Goal: Information Seeking & Learning: Learn about a topic

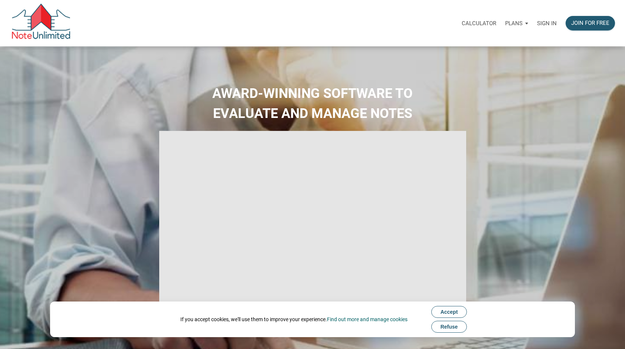
click at [547, 19] on div "Sign in" at bounding box center [547, 23] width 29 height 23
type input "Introduction to new features"
select select
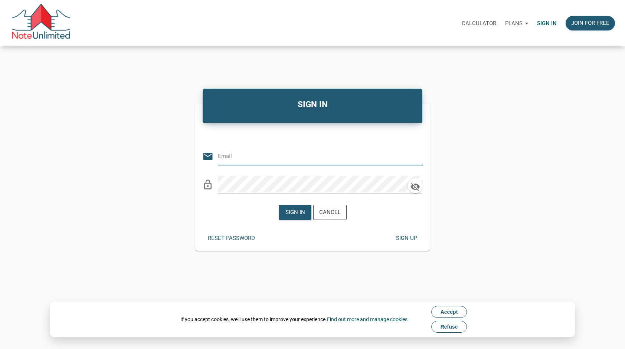
type input "karen.worthington@att.net"
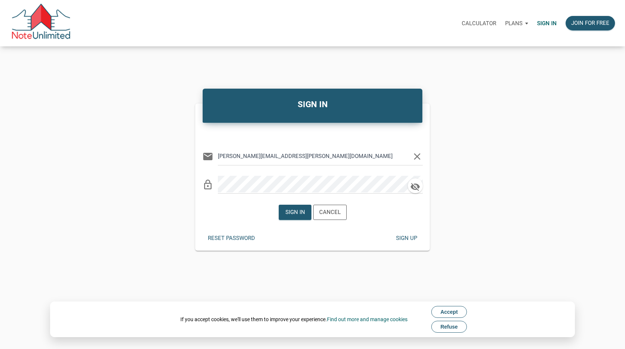
click at [453, 326] on span "Refuse" at bounding box center [449, 327] width 17 height 6
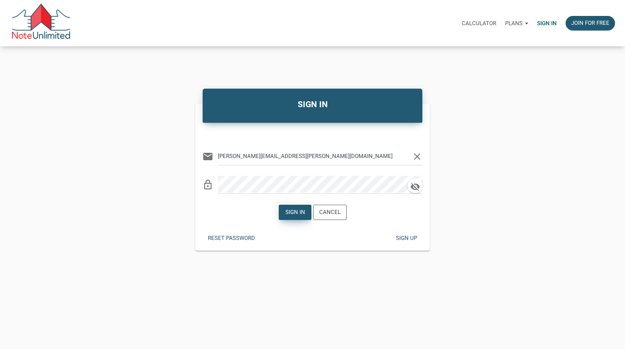
click at [288, 215] on div "Sign in" at bounding box center [295, 212] width 20 height 9
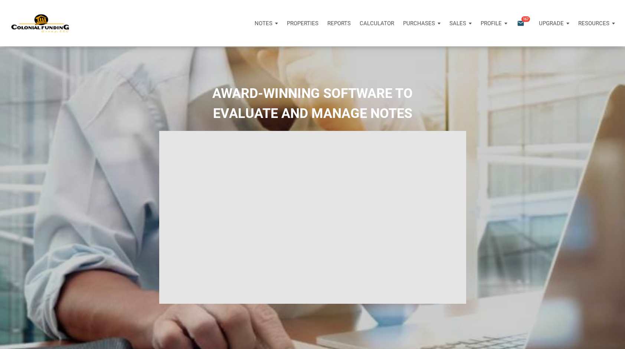
type input "Introduction to new features"
select select
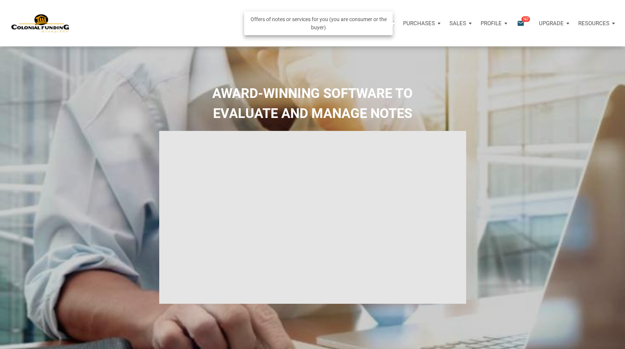
click at [432, 22] on p "Purchases" at bounding box center [419, 23] width 32 height 7
click at [410, 42] on link "Note Offers" at bounding box center [408, 43] width 71 height 15
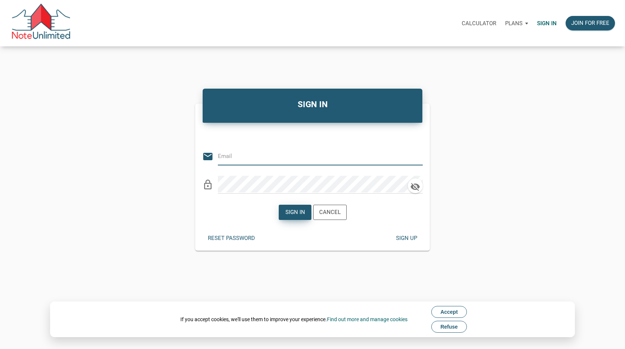
type input "[PERSON_NAME][EMAIL_ADDRESS][PERSON_NAME][DOMAIN_NAME]"
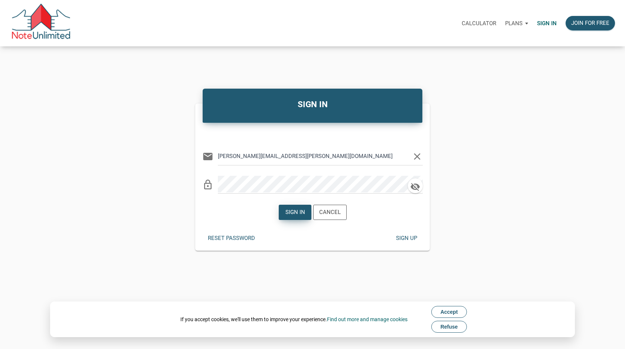
click at [294, 212] on div "Sign in" at bounding box center [295, 212] width 20 height 9
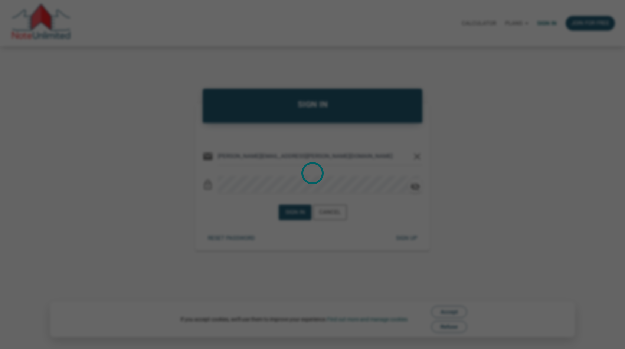
click at [453, 330] on div "Loading" at bounding box center [312, 174] width 625 height 349
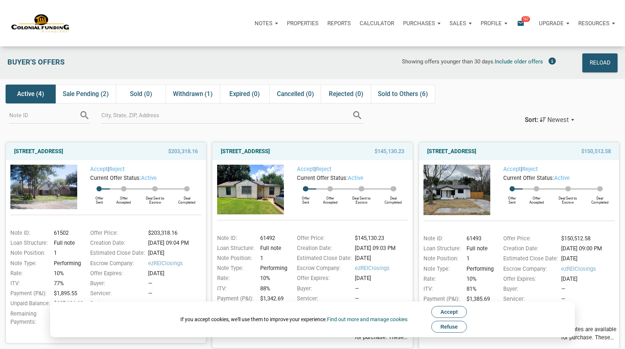
click at [453, 330] on span "Refuse" at bounding box center [449, 327] width 17 height 6
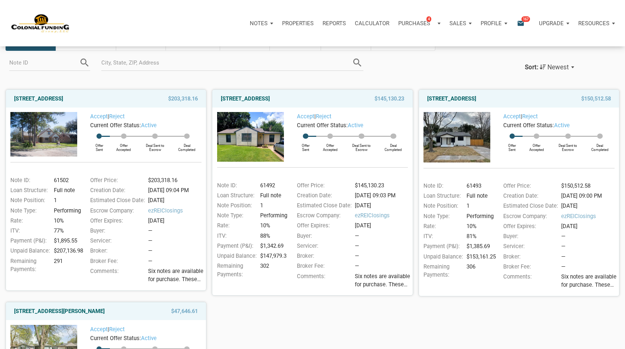
scroll to position [52, 0]
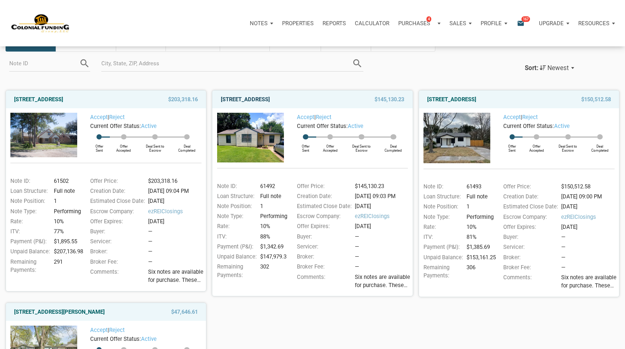
click at [270, 98] on link "2409 Morningside, Pasadena, TX, 77506" at bounding box center [245, 99] width 49 height 9
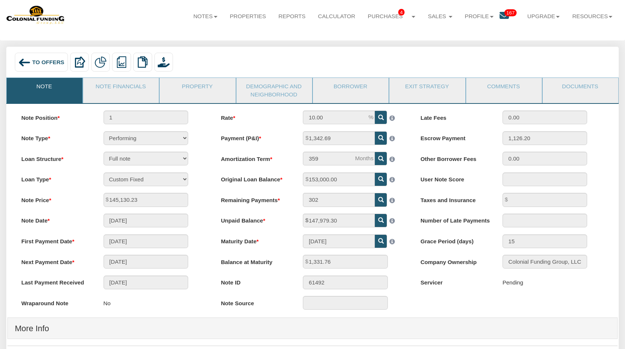
scroll to position [9, 0]
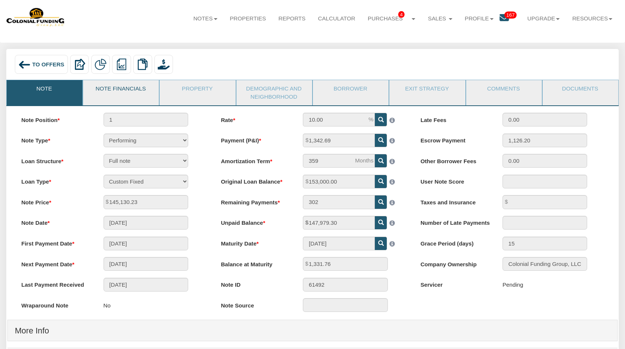
click at [128, 88] on link "Note Financials" at bounding box center [120, 89] width 75 height 19
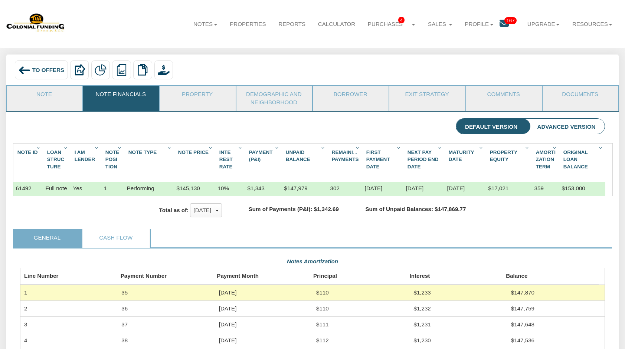
scroll to position [3, 0]
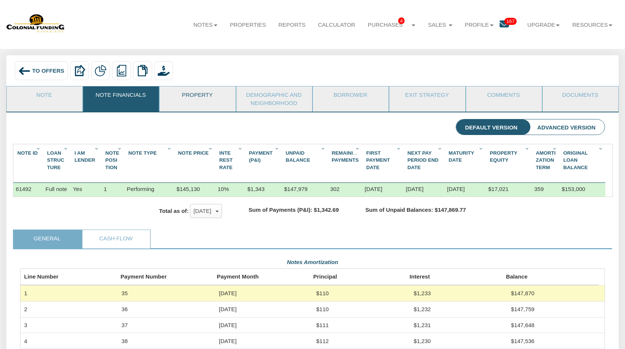
click at [192, 97] on link "Property" at bounding box center [197, 96] width 75 height 19
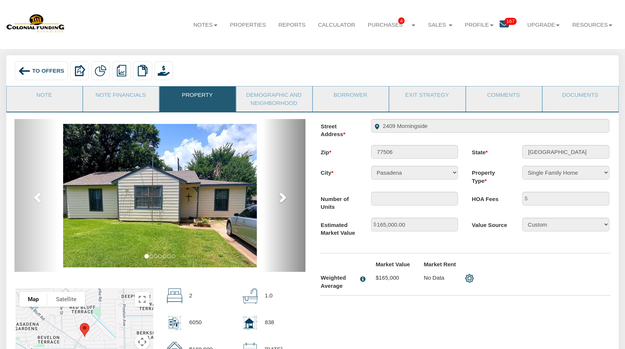
click at [281, 197] on span at bounding box center [282, 197] width 11 height 11
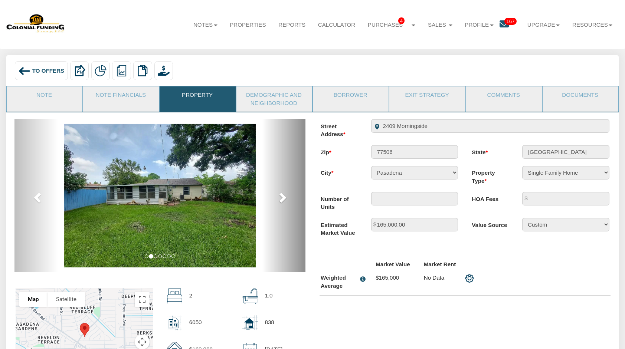
click at [281, 197] on span at bounding box center [282, 197] width 11 height 11
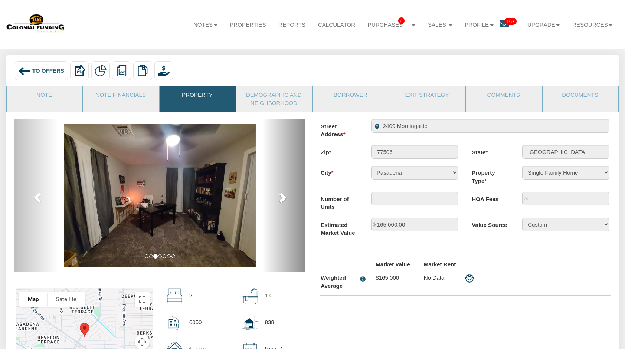
click at [281, 197] on span at bounding box center [282, 197] width 11 height 11
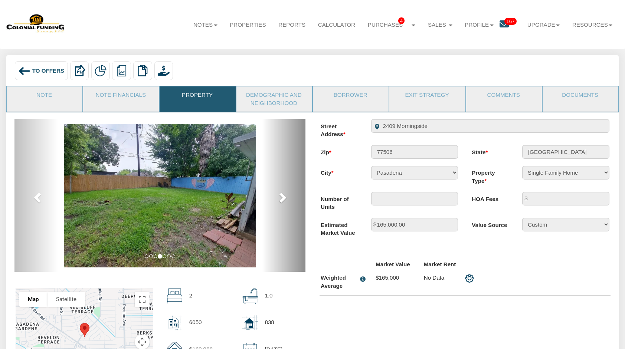
click at [281, 197] on span at bounding box center [282, 197] width 11 height 11
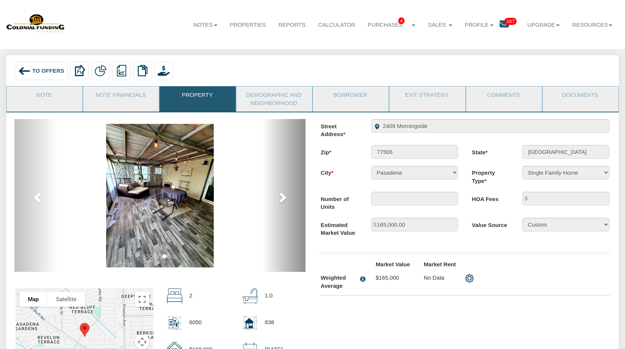
click at [281, 197] on span at bounding box center [282, 197] width 11 height 11
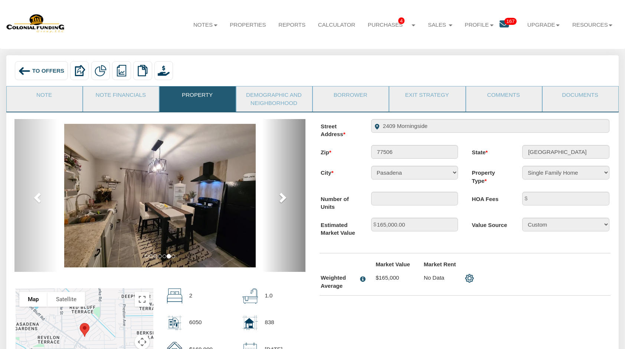
click at [281, 197] on span at bounding box center [282, 197] width 11 height 11
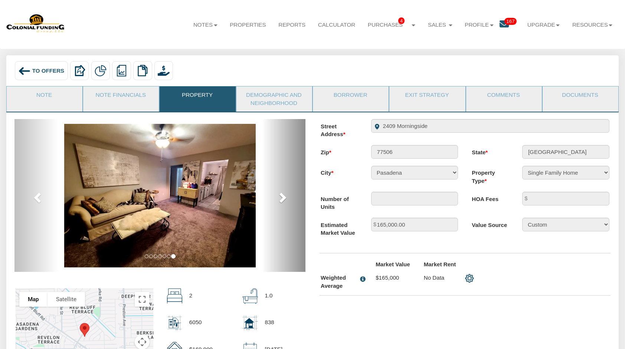
click at [281, 197] on span at bounding box center [282, 197] width 11 height 11
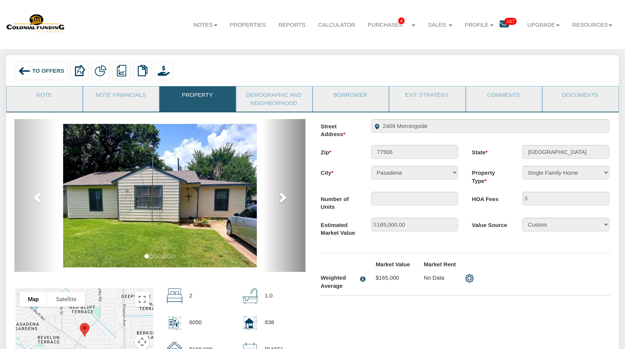
click at [281, 197] on span at bounding box center [282, 197] width 11 height 11
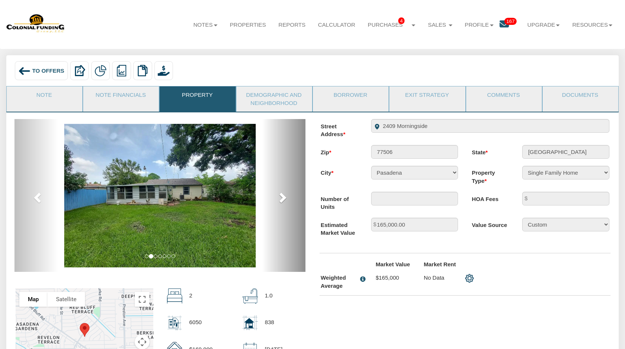
click at [281, 197] on span at bounding box center [282, 197] width 11 height 11
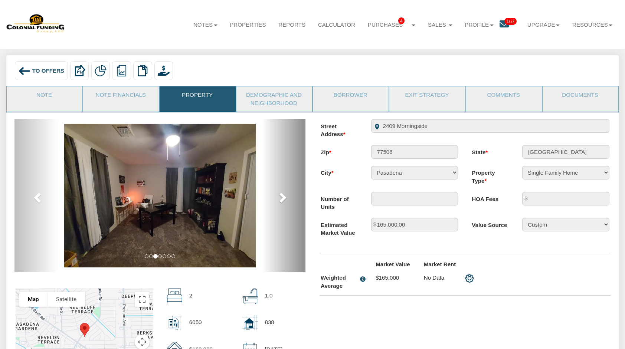
click at [281, 197] on span at bounding box center [282, 197] width 11 height 11
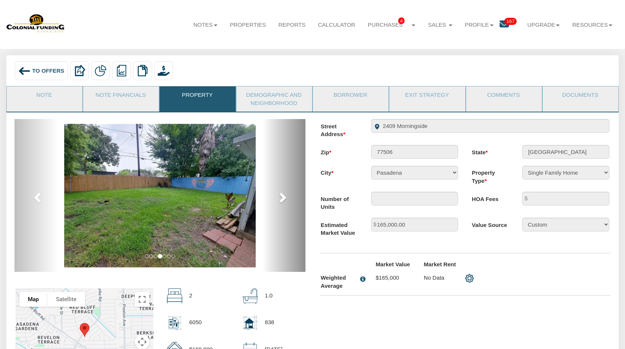
click at [281, 197] on span at bounding box center [282, 197] width 11 height 11
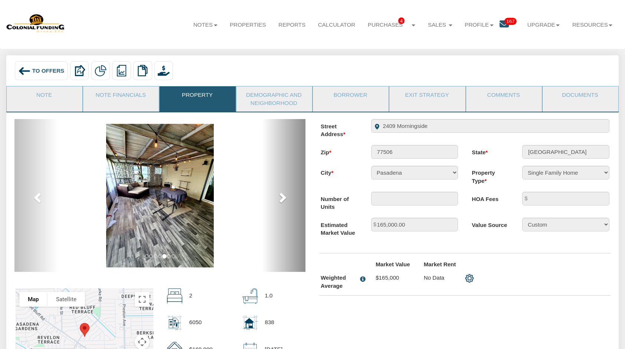
click at [281, 197] on span at bounding box center [282, 197] width 11 height 11
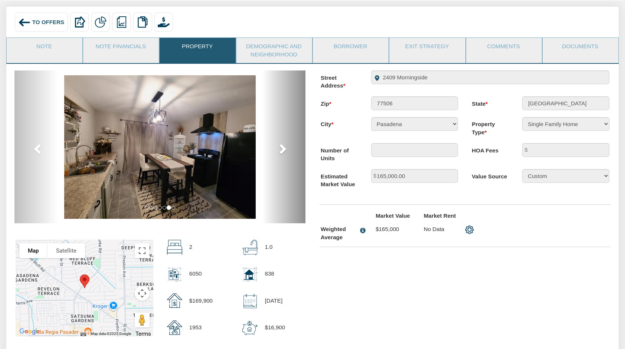
scroll to position [39, 0]
